Goal: Task Accomplishment & Management: Use online tool/utility

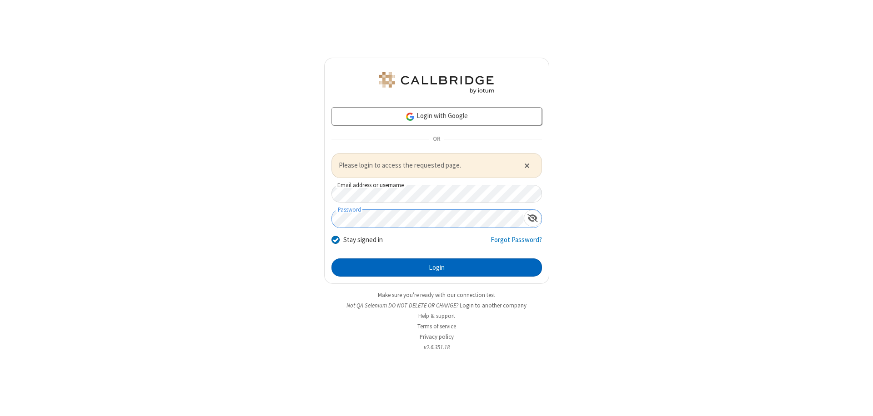
click at [436, 267] on button "Login" at bounding box center [436, 268] width 210 height 18
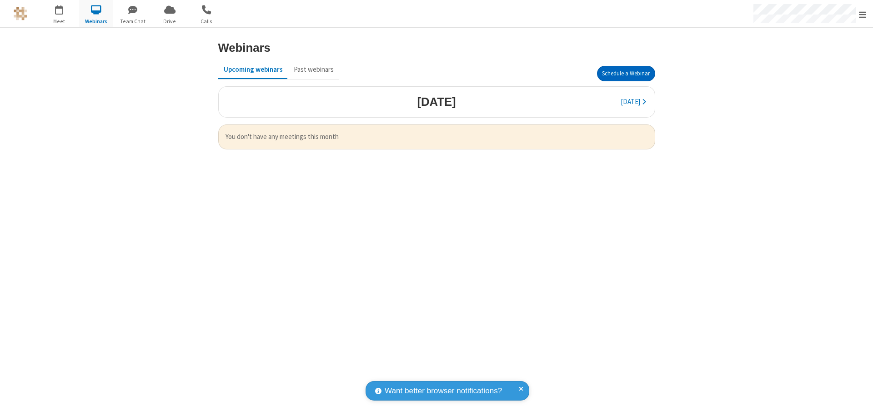
click at [625, 74] on button "Schedule a Webinar" at bounding box center [626, 73] width 58 height 15
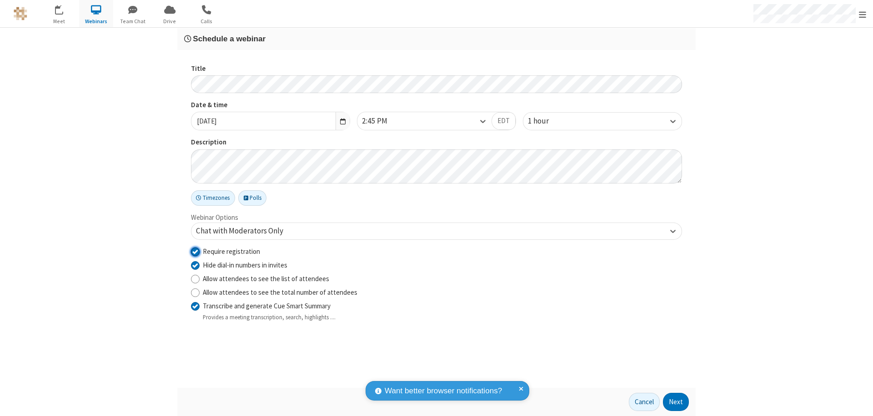
click at [195, 251] on input "Require registration" at bounding box center [195, 252] width 9 height 10
checkbox input "false"
click at [676, 402] on button "Next" at bounding box center [676, 402] width 26 height 18
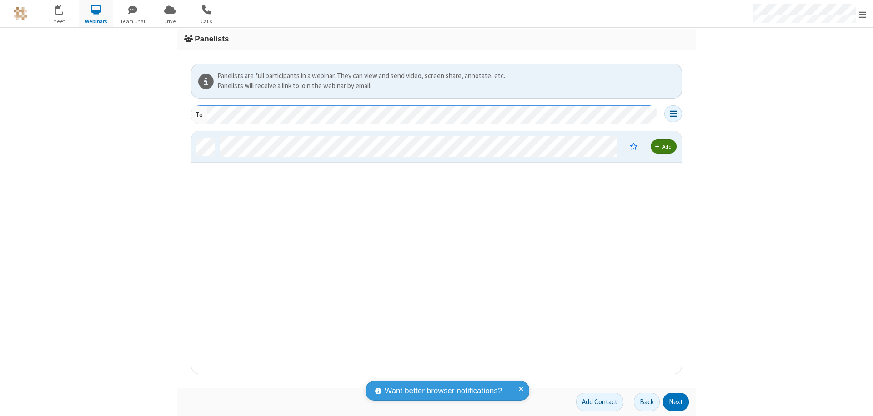
scroll to position [236, 483]
click at [676, 402] on button "Next" at bounding box center [676, 402] width 26 height 18
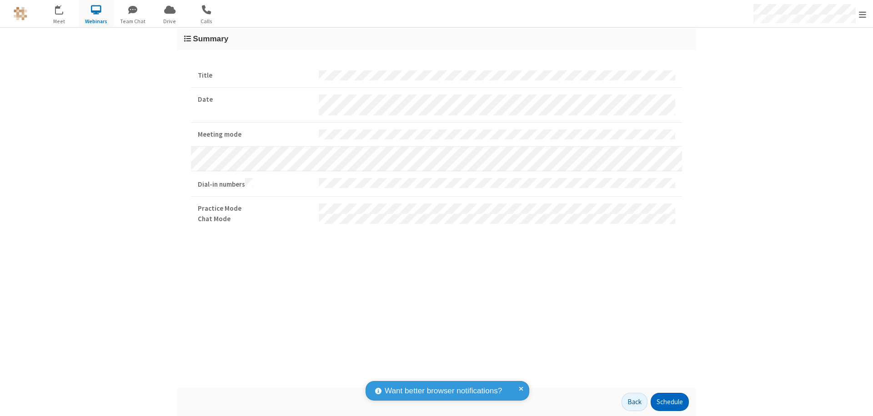
click at [669, 402] on button "Schedule" at bounding box center [669, 402] width 38 height 18
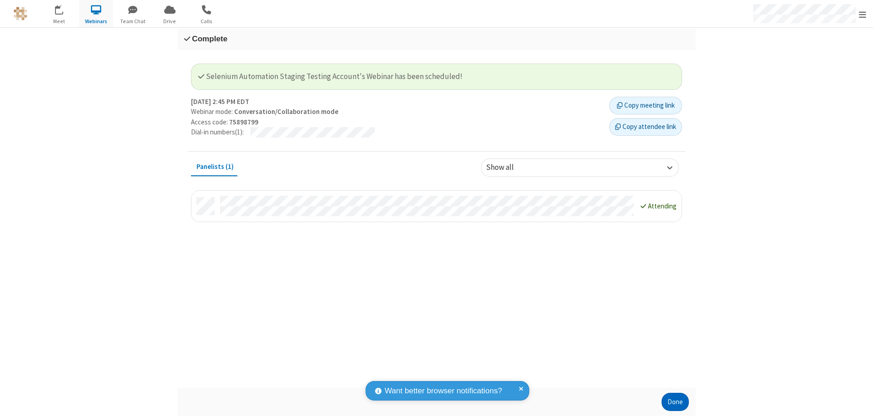
click at [675, 402] on button "Done" at bounding box center [674, 402] width 27 height 18
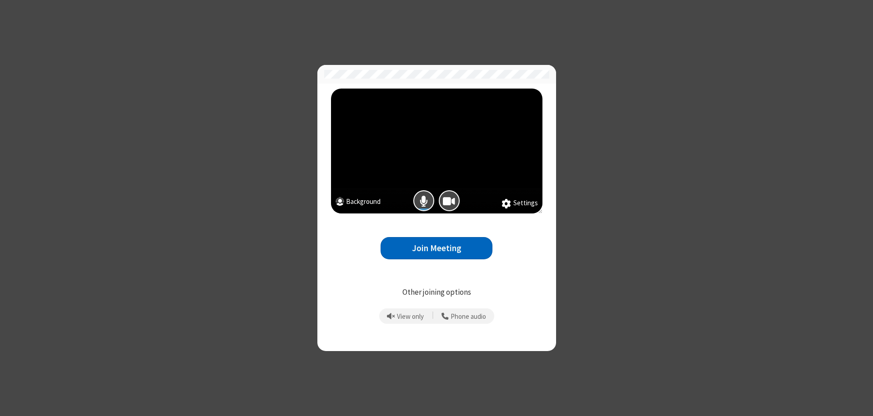
click at [436, 248] on button "Join Meeting" at bounding box center [436, 248] width 112 height 22
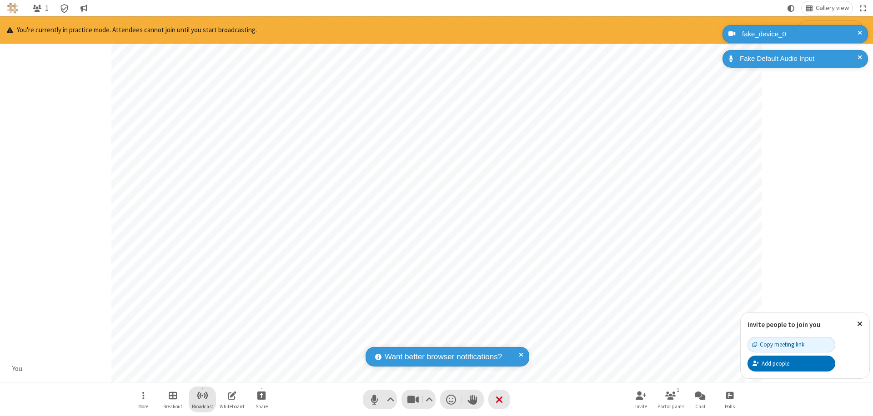
click at [202, 395] on span "Start broadcast" at bounding box center [202, 395] width 11 height 11
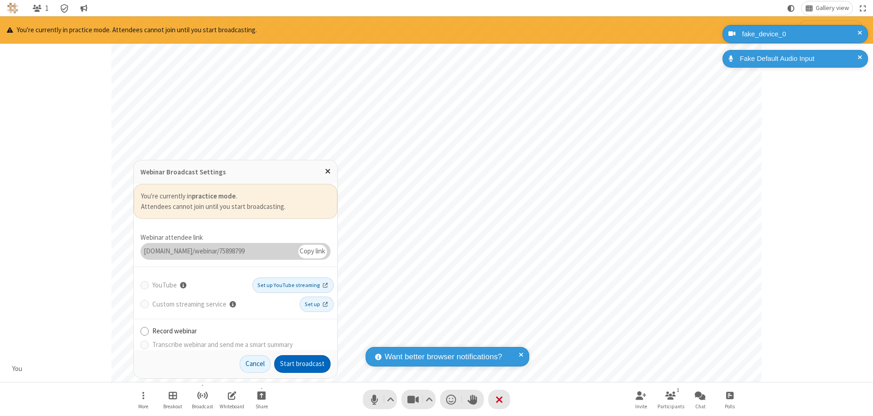
click at [302, 364] on button "Start broadcast" at bounding box center [302, 364] width 56 height 18
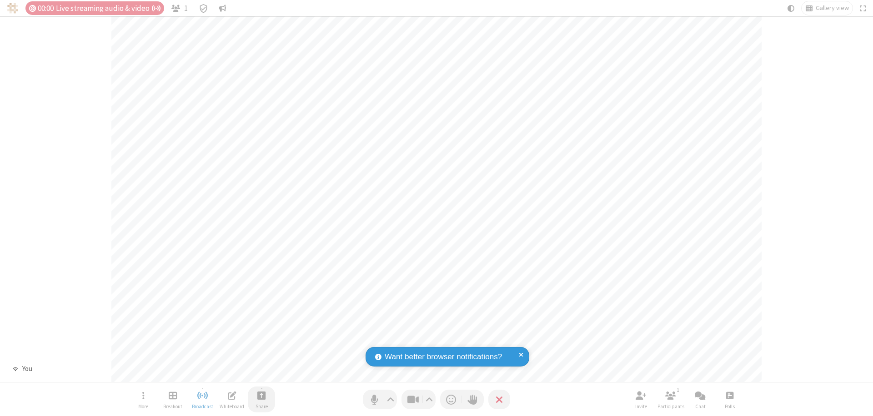
click at [261, 395] on span "Start sharing" at bounding box center [261, 395] width 9 height 11
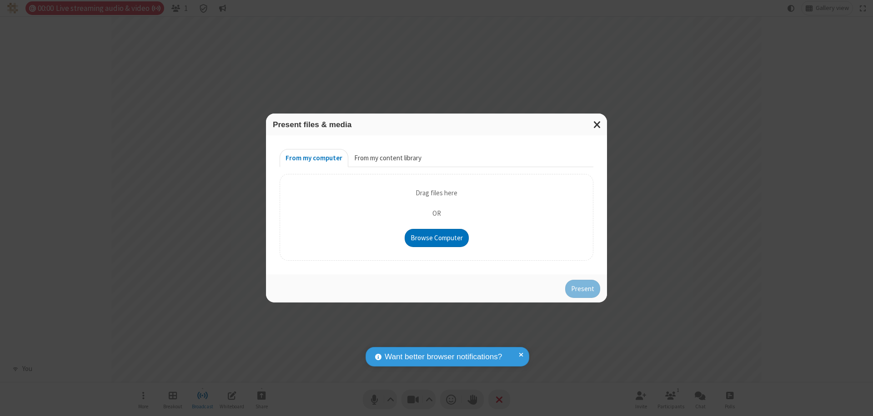
click at [387, 158] on button "From my content library" at bounding box center [387, 158] width 79 height 18
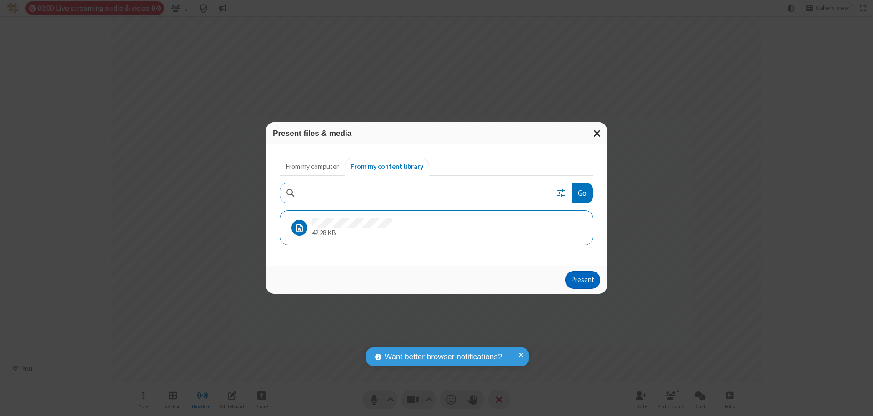
click at [583, 280] on button "Present" at bounding box center [582, 280] width 35 height 18
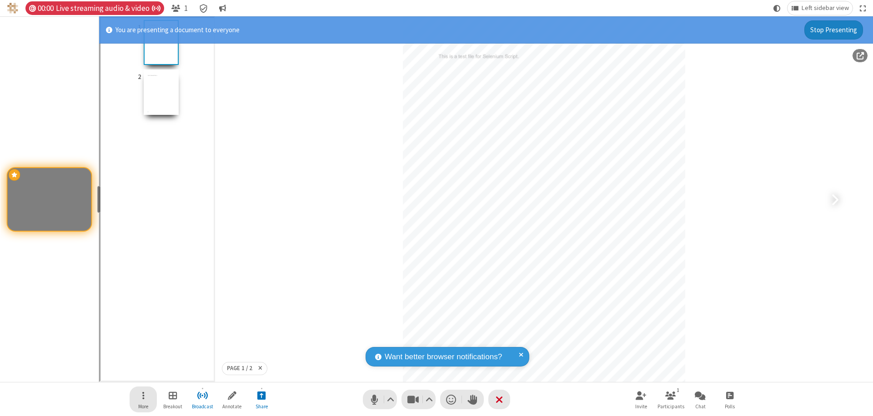
click at [143, 400] on span "Open menu" at bounding box center [143, 395] width 2 height 11
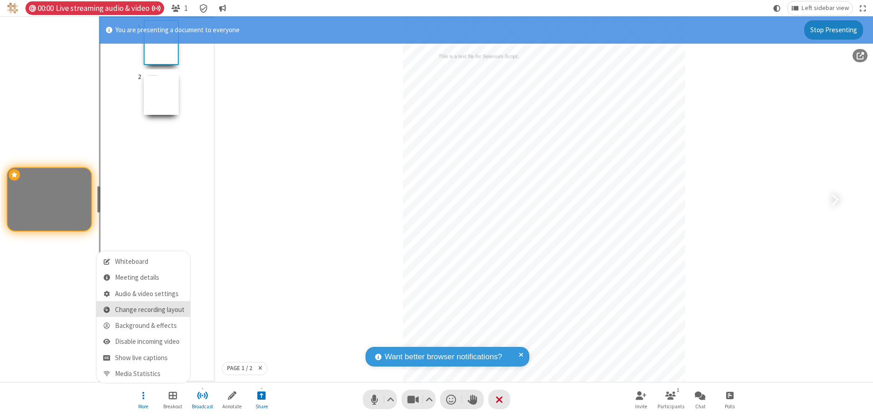
click at [150, 310] on span "Change recording layout" at bounding box center [150, 310] width 70 height 8
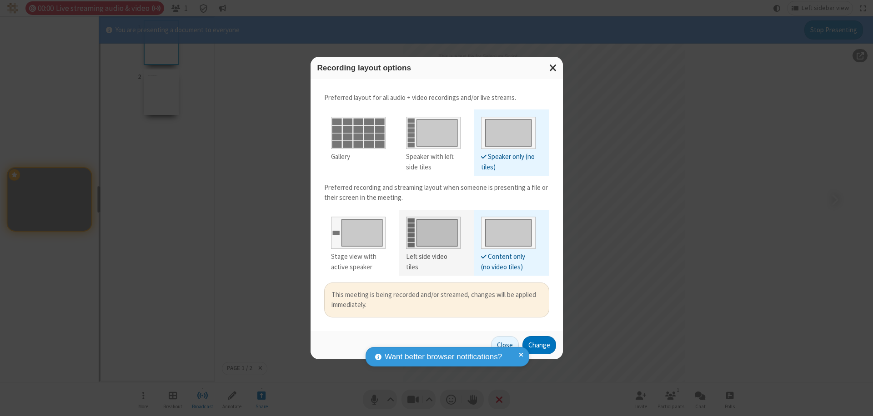
click at [433, 257] on div "Left side video tiles" at bounding box center [433, 262] width 55 height 20
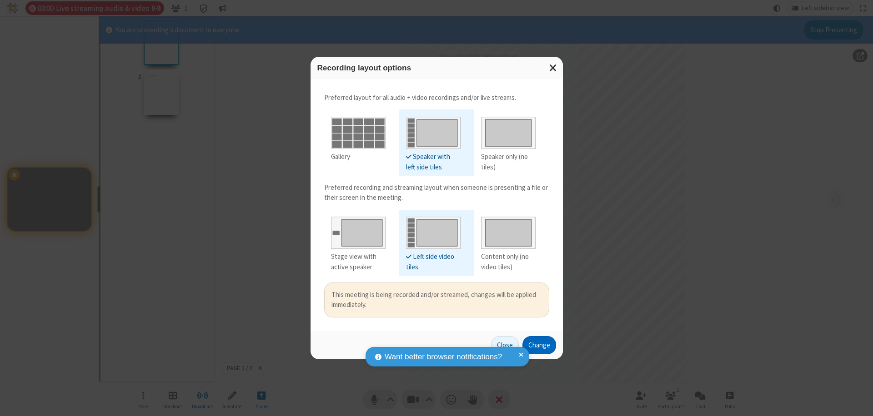
click at [539, 345] on button "Change" at bounding box center [539, 345] width 34 height 18
click at [505, 345] on button "Close" at bounding box center [505, 345] width 28 height 18
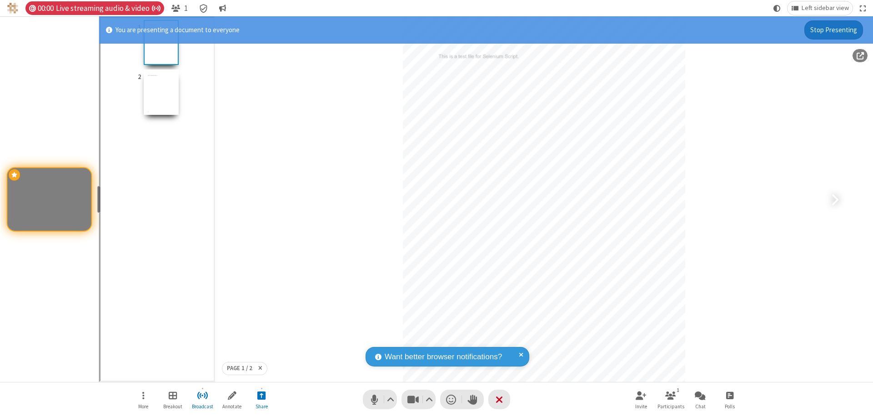
click at [834, 30] on button "Stop Presenting" at bounding box center [833, 29] width 59 height 19
